Goal: Task Accomplishment & Management: Manage account settings

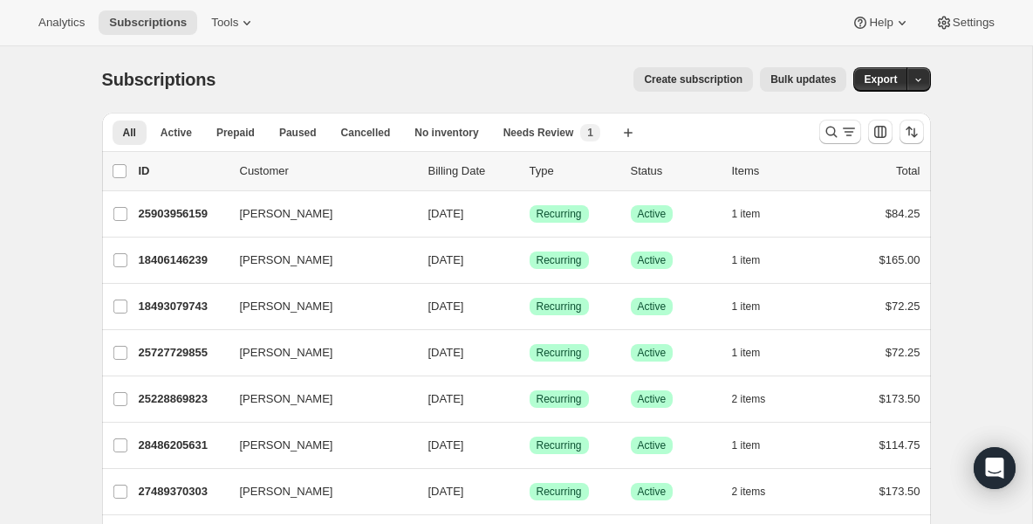
drag, startPoint x: 63, startPoint y: 304, endPoint x: 72, endPoint y: 292, distance: 15.0
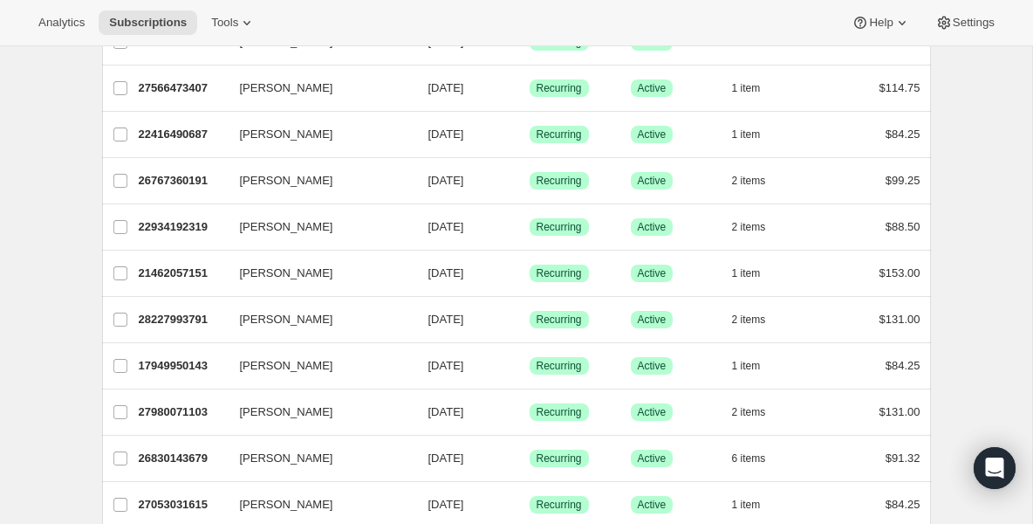
scroll to position [803, 0]
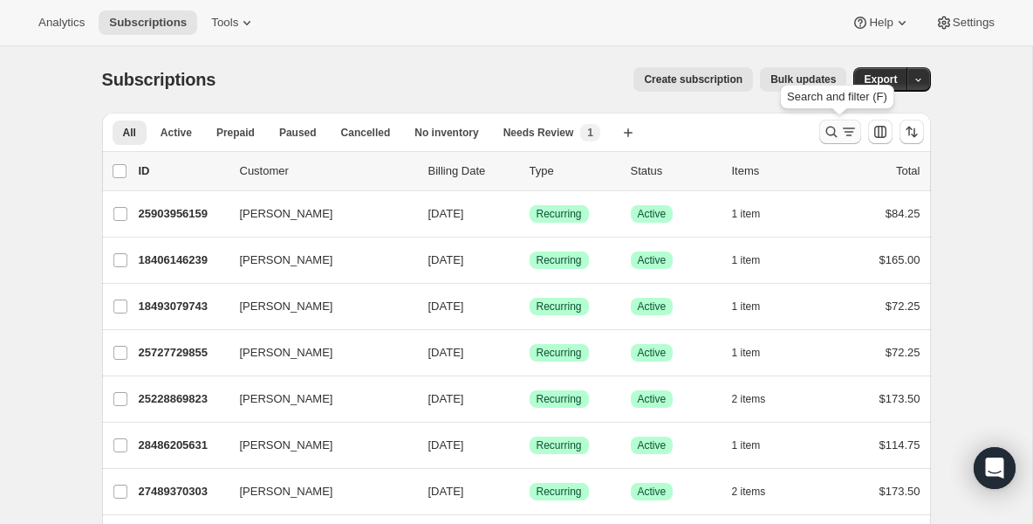
click at [834, 126] on icon "Search and filter results" at bounding box center [831, 131] width 17 height 17
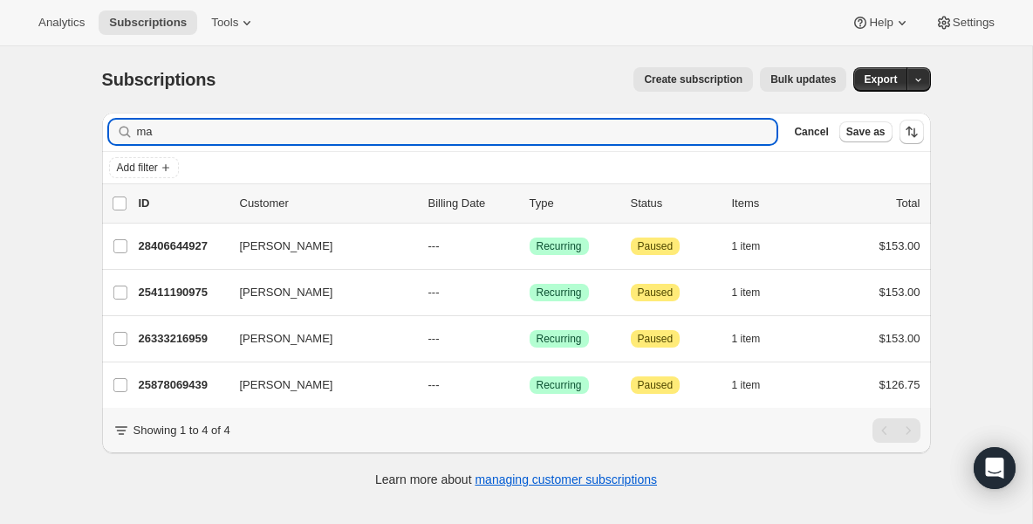
type input "m"
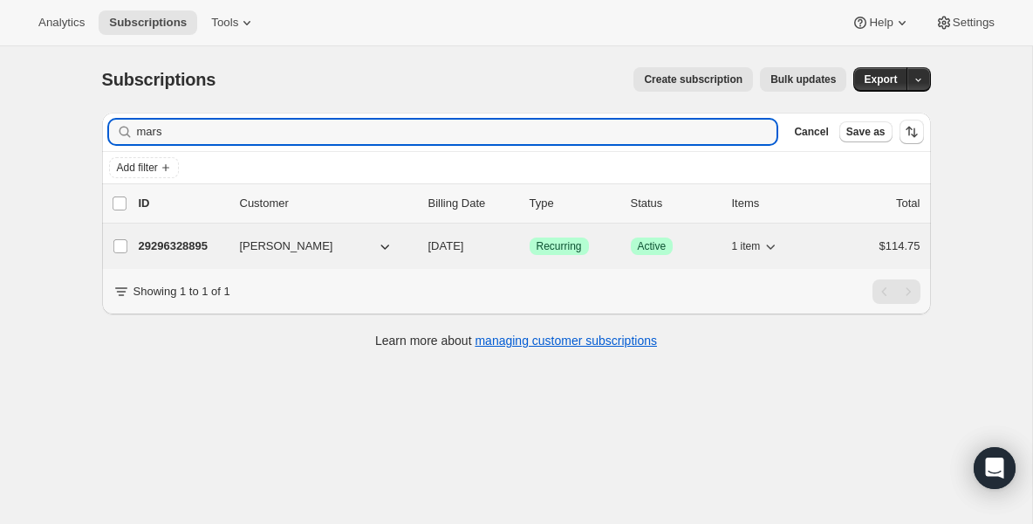
type input "mars"
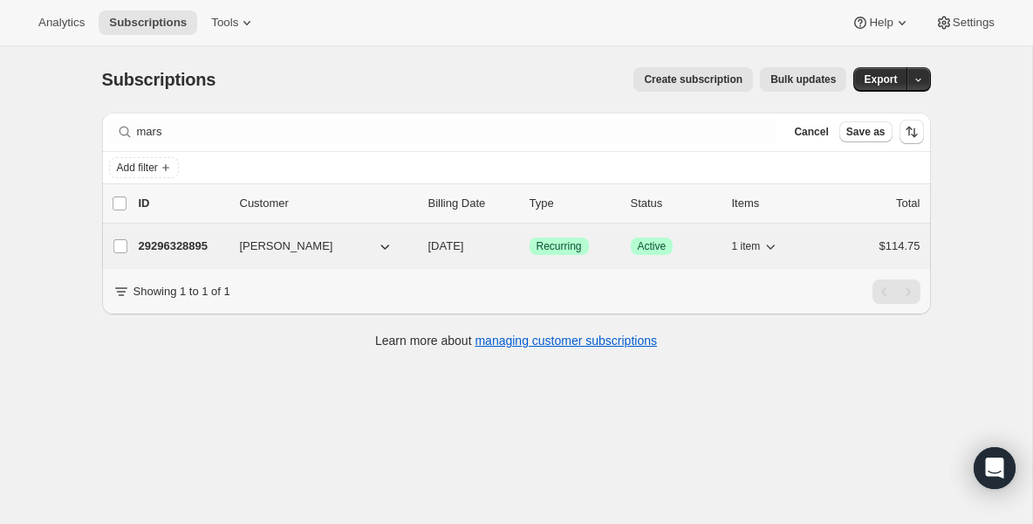
click at [184, 244] on p "29296328895" at bounding box center [182, 245] width 87 height 17
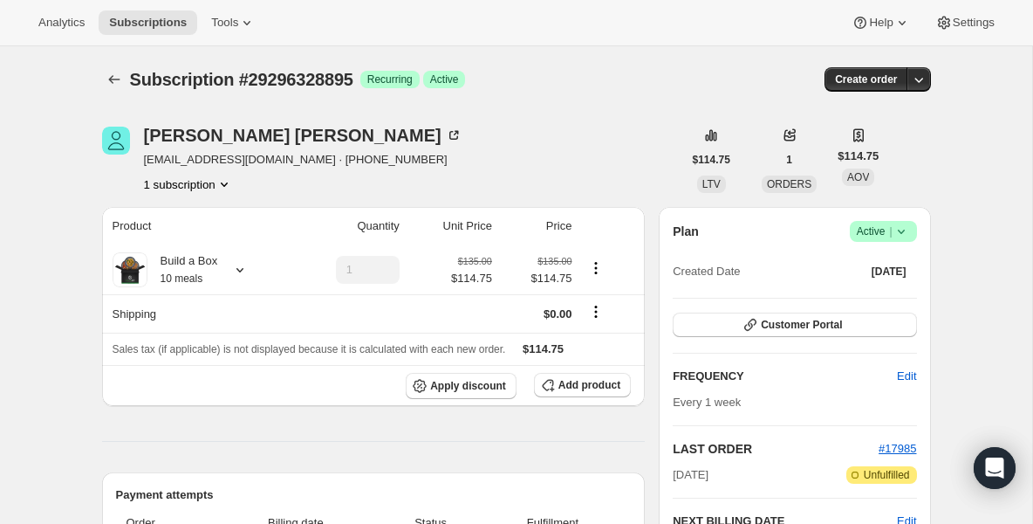
click at [904, 225] on icon at bounding box center [901, 231] width 17 height 17
click at [884, 263] on span "Pause subscription" at bounding box center [877, 265] width 96 height 13
